Goal: Navigation & Orientation: Find specific page/section

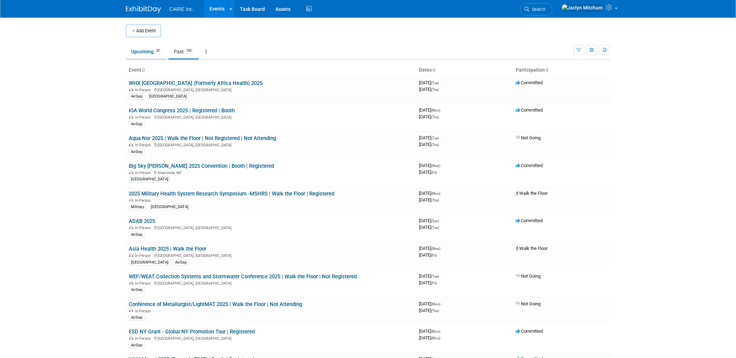
click at [144, 54] on link "Upcoming 20" at bounding box center [146, 51] width 41 height 13
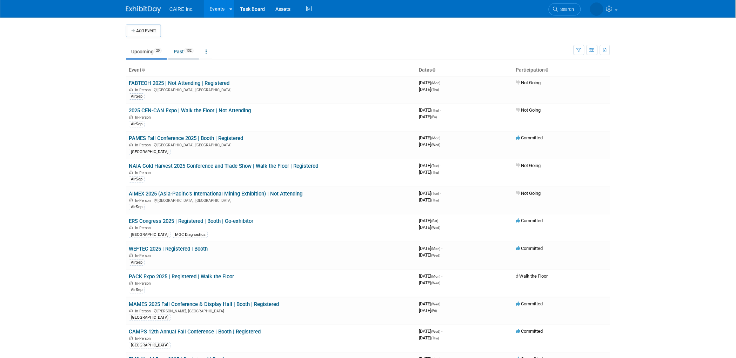
click at [182, 52] on link "Past 132" at bounding box center [183, 51] width 31 height 13
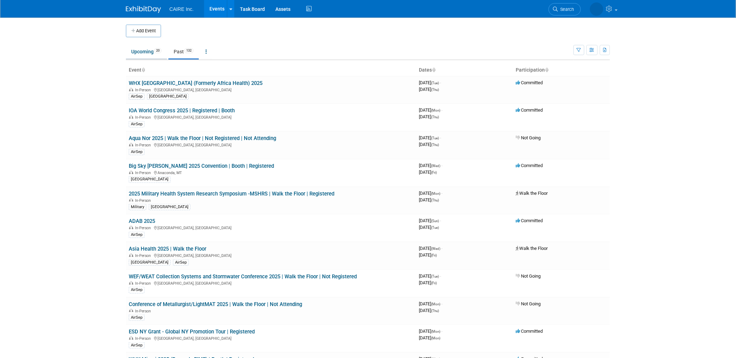
click at [144, 49] on link "Upcoming 20" at bounding box center [146, 51] width 41 height 13
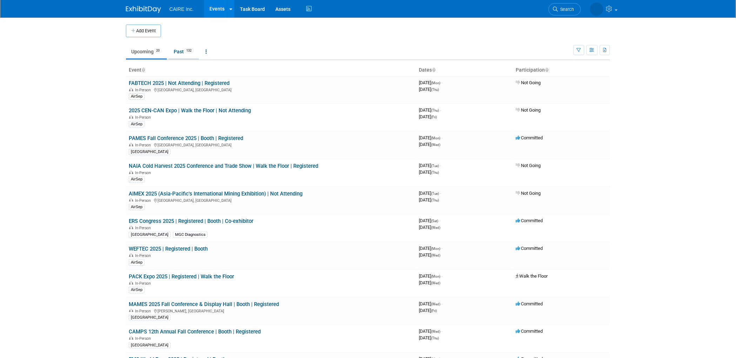
click at [185, 53] on link "Past 132" at bounding box center [183, 51] width 31 height 13
